Goal: Task Accomplishment & Management: Manage account settings

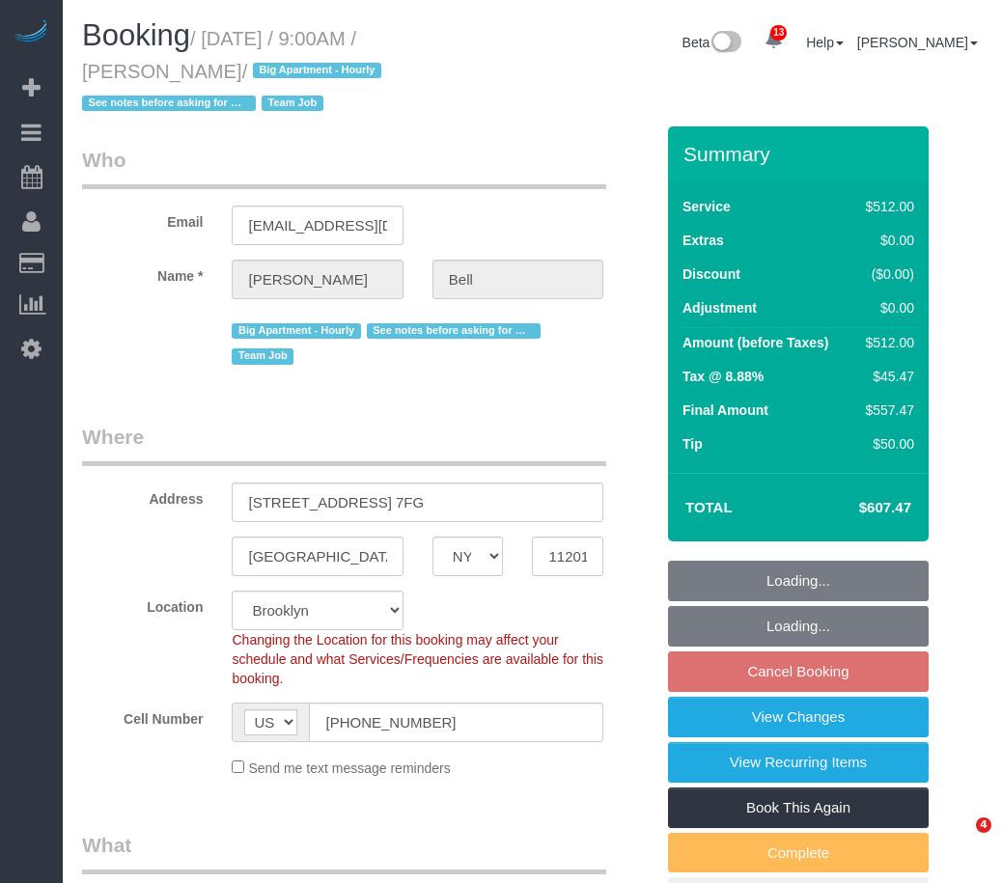
select select "NY"
select select "number:89"
select select "number:90"
select select "number:15"
select select "number:5"
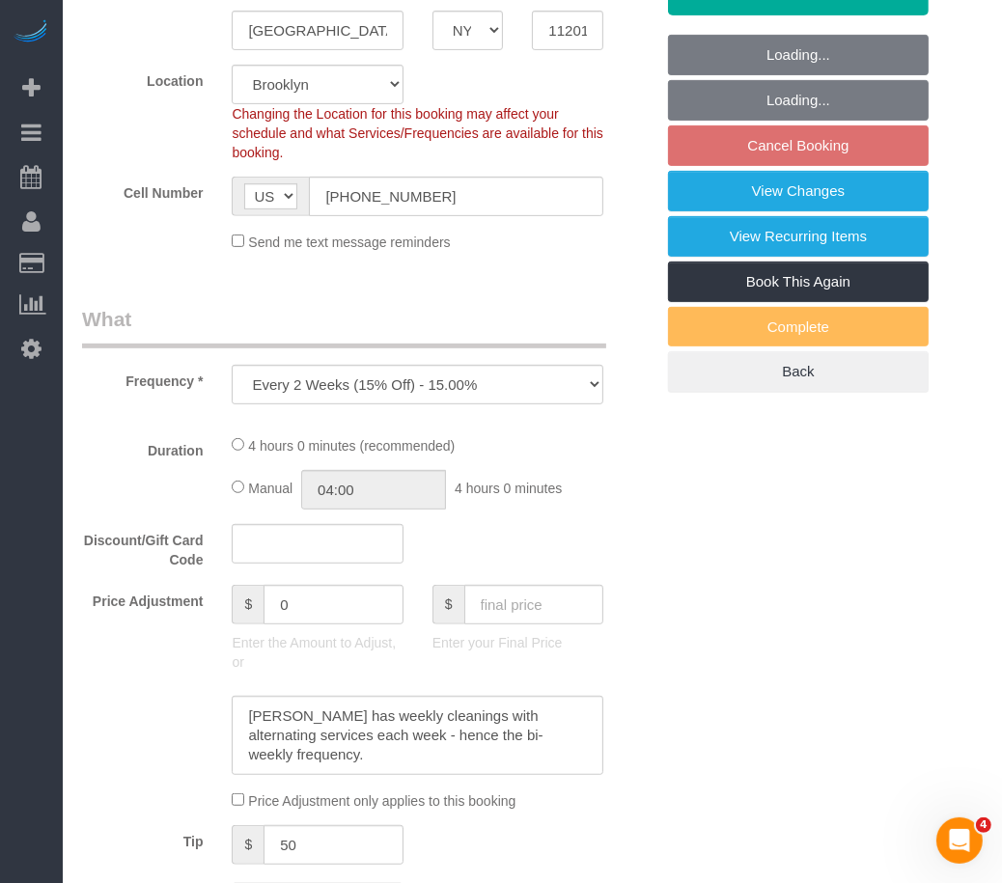
select select "object:902"
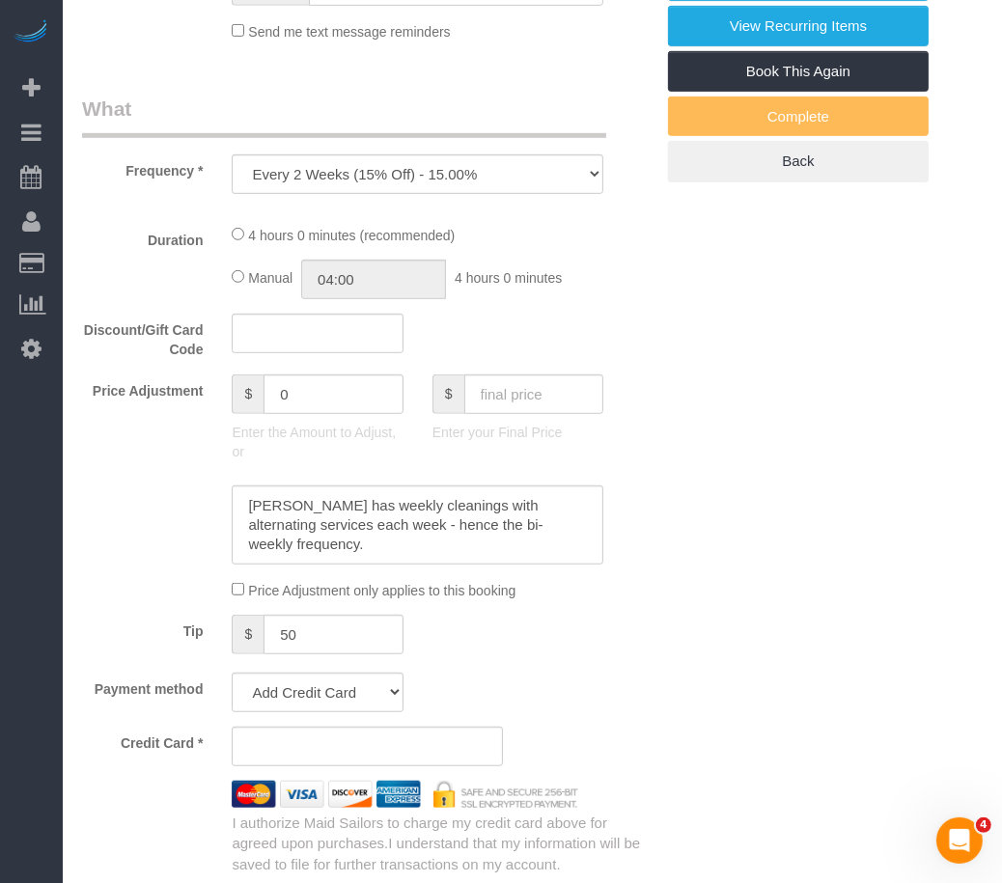
select select "spot2"
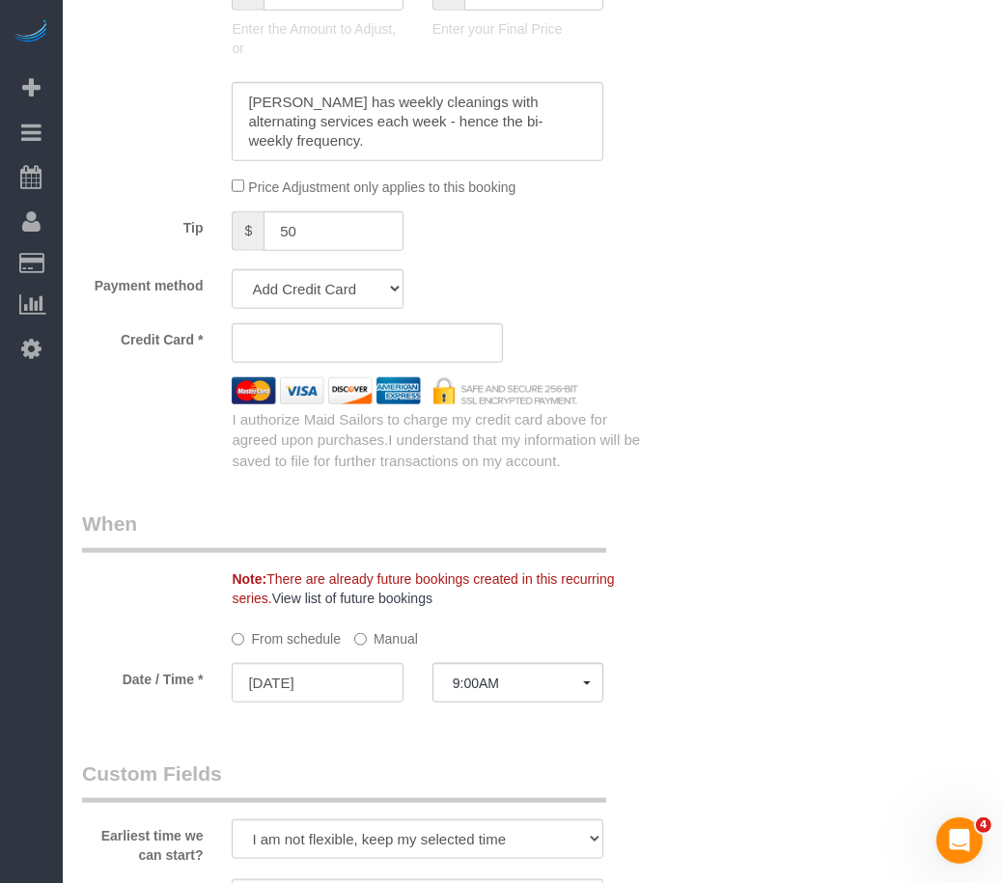
select select "2"
select select "240"
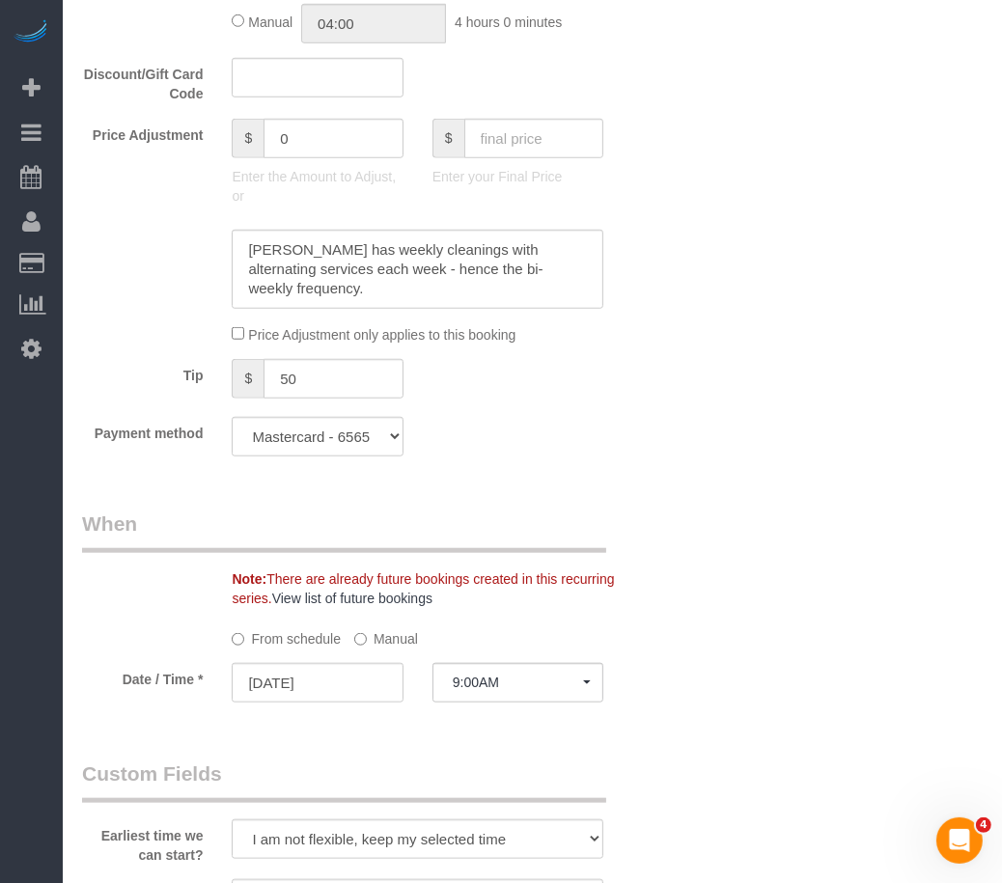
select select "string:stripe-pm_1KXFUA4VGloSiKo7ffajs4Qi"
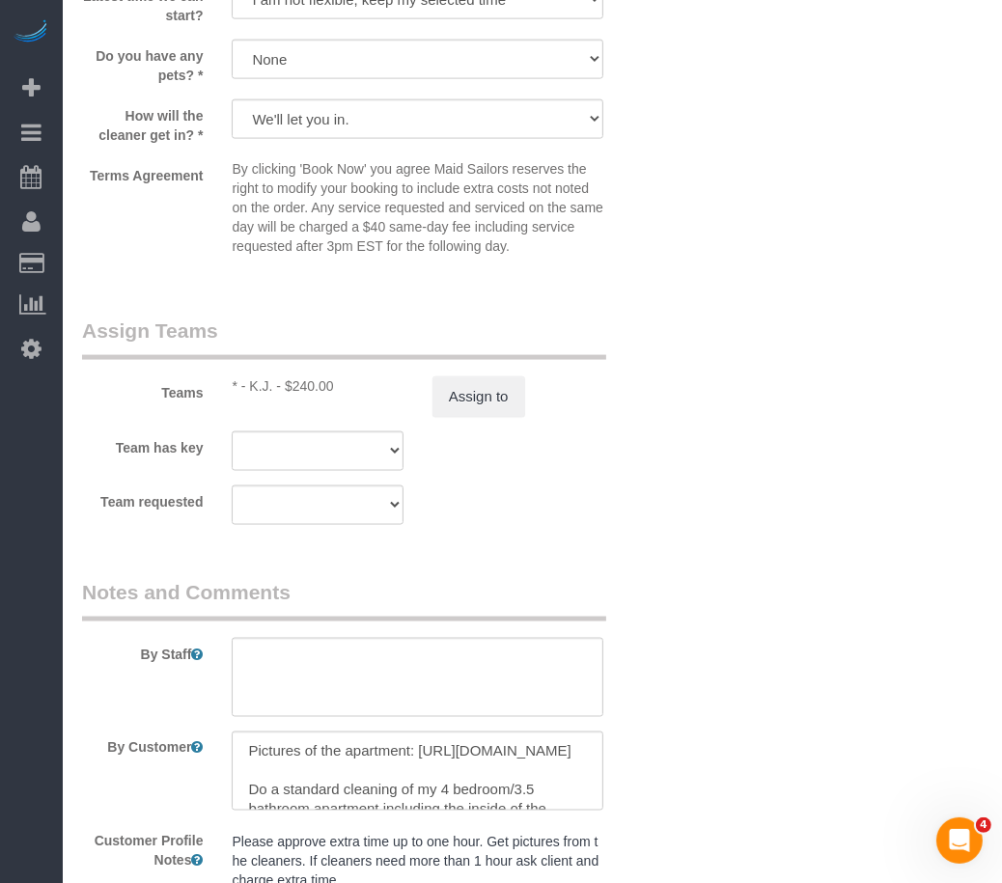
scroll to position [2035, 0]
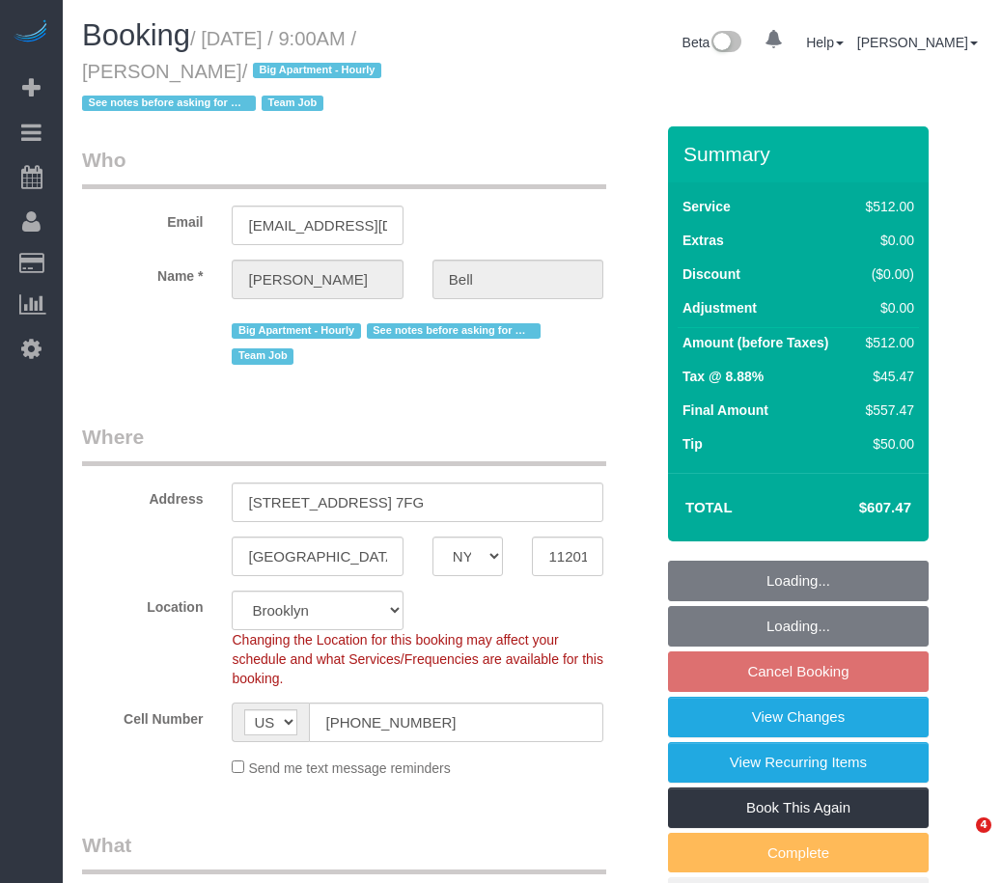
select select "NY"
select select "number:89"
select select "number:90"
select select "number:15"
select select "number:5"
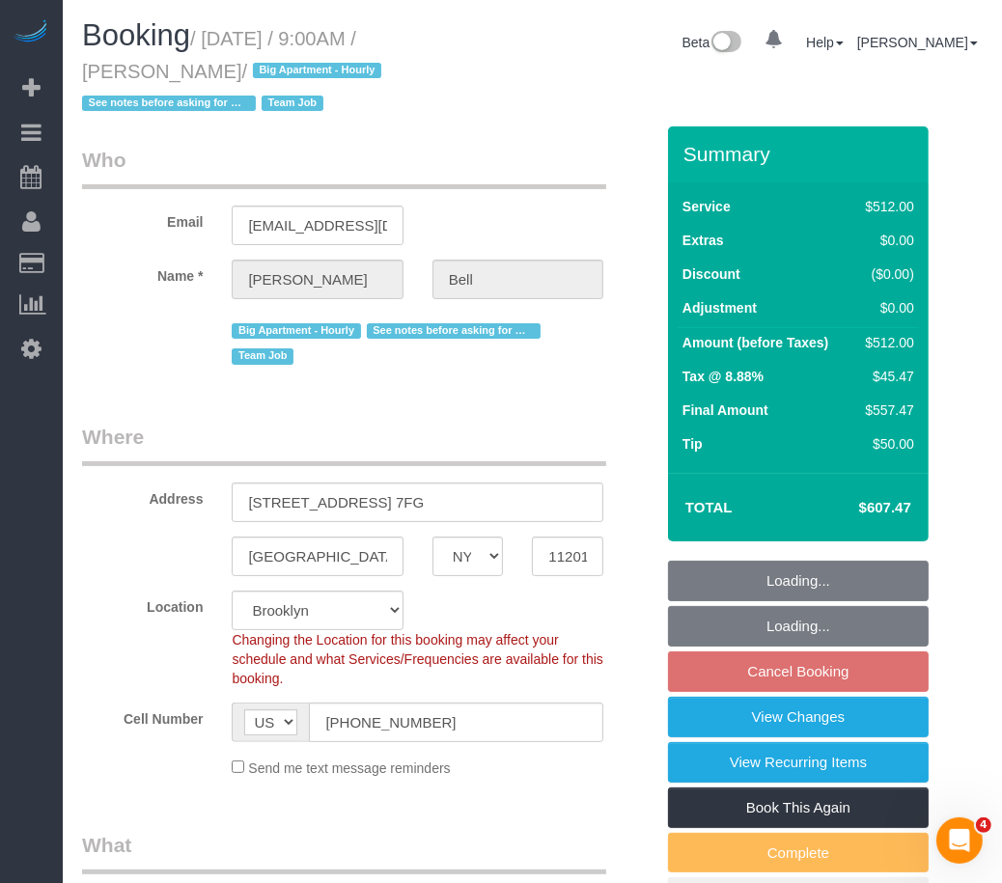
select select "object:902"
select select "string:stripe-pm_1KXFUA4VGloSiKo7ffajs4Qi"
select select "spot2"
select select "2"
select select "240"
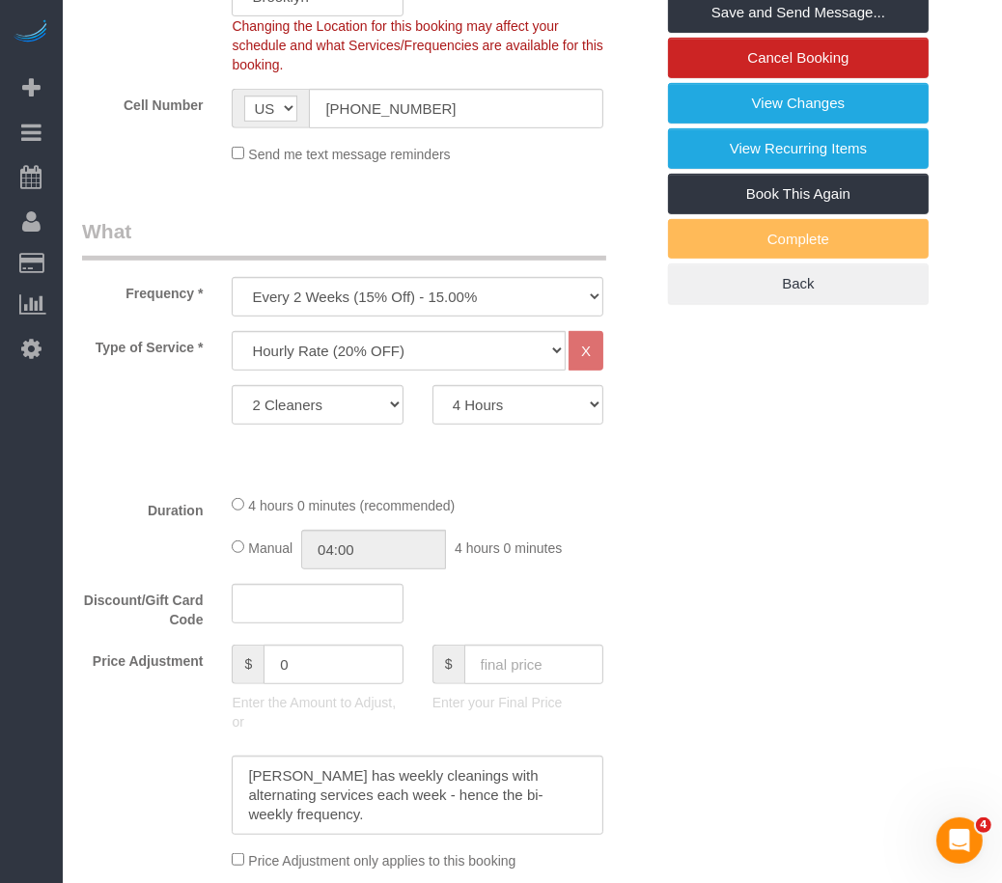
scroll to position [87, 0]
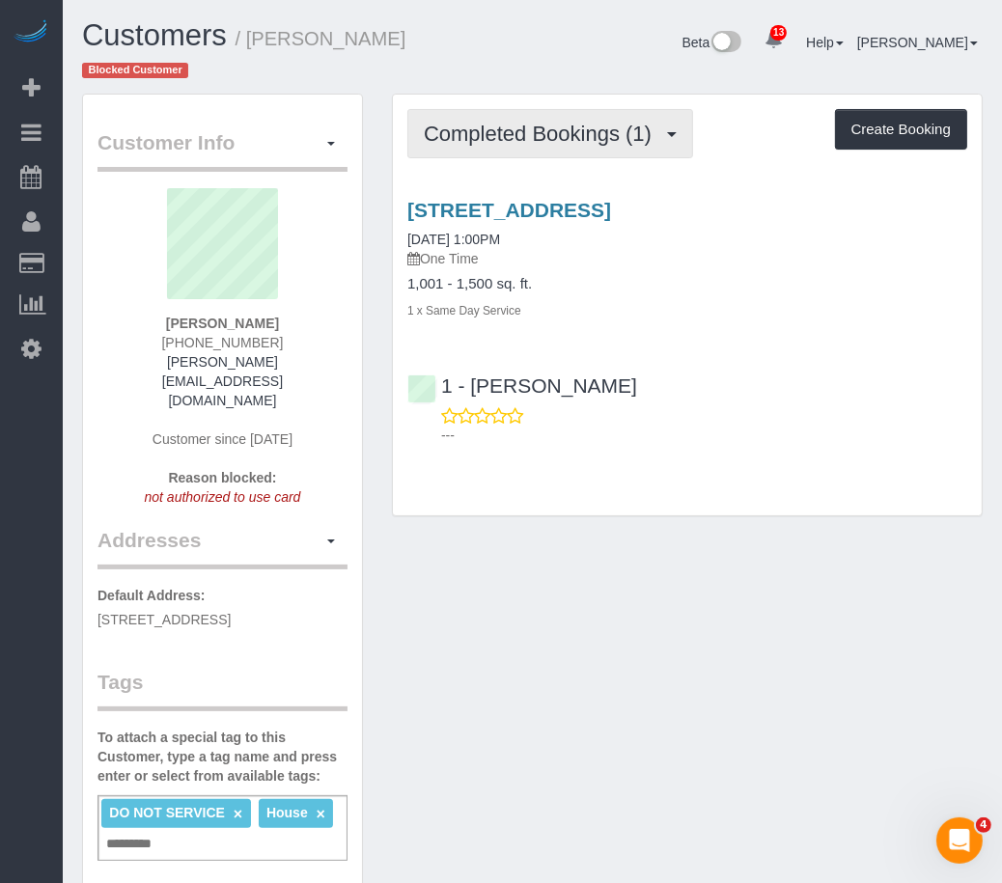
click at [601, 122] on span "Completed Bookings (1)" at bounding box center [542, 134] width 237 height 24
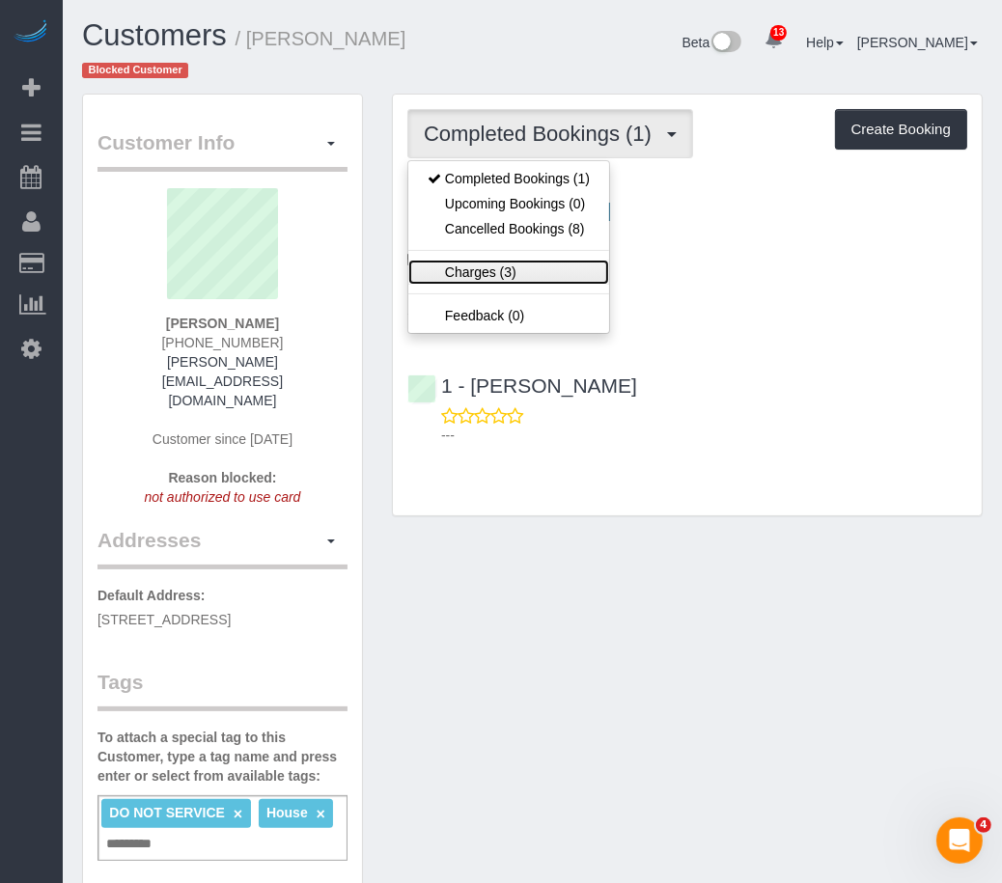
click at [520, 260] on link "Charges (3)" at bounding box center [508, 272] width 201 height 25
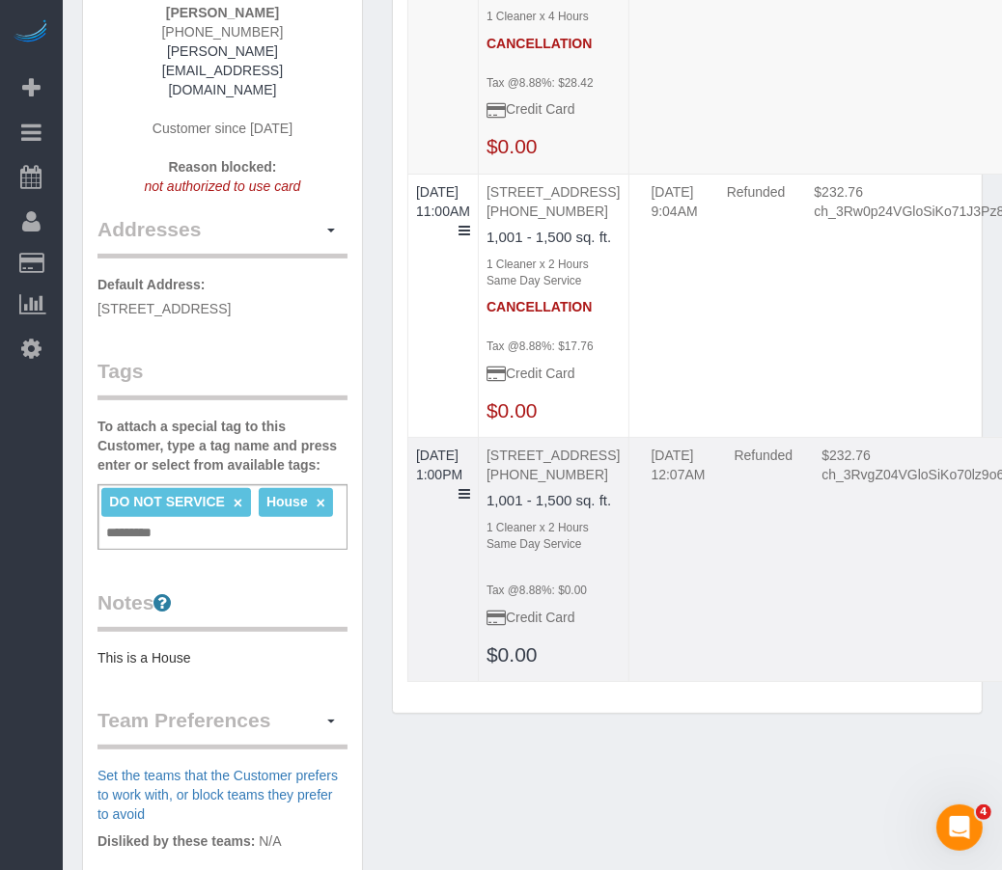
scroll to position [350, 0]
